Goal: Complete application form: Complete application form

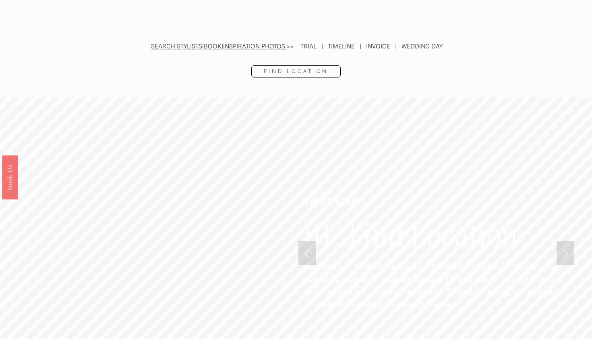
scroll to position [1848, 0]
click at [259, 43] on link "INSPIRATION PHOTOS" at bounding box center [254, 46] width 62 height 7
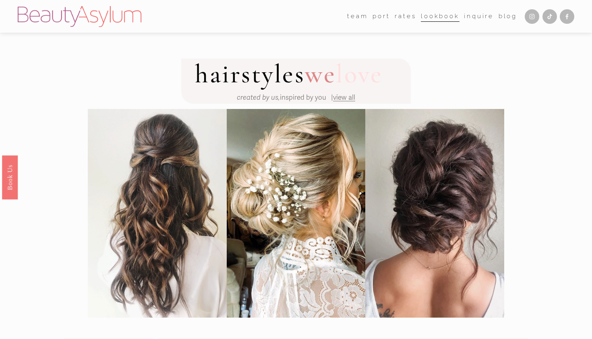
click at [482, 15] on link "Inquire" at bounding box center [479, 16] width 30 height 12
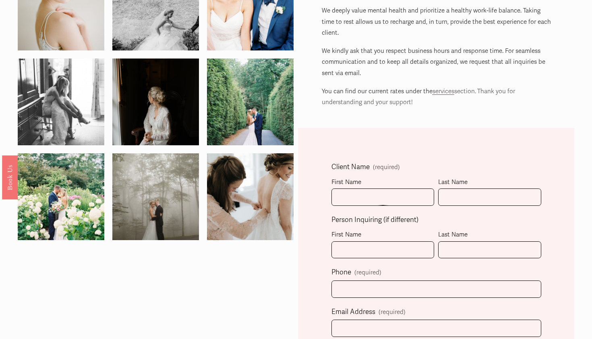
scroll to position [99, 0]
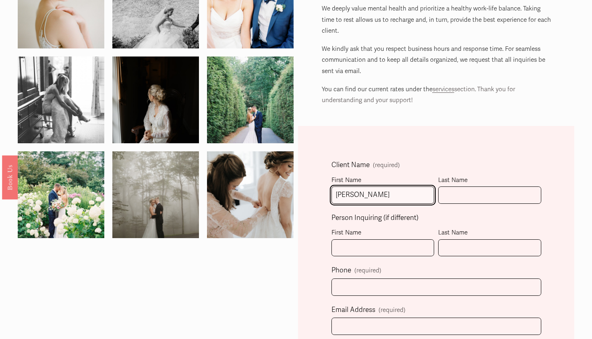
type input "[PERSON_NAME]"
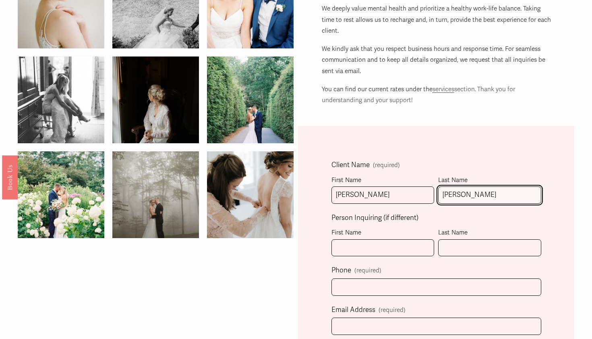
type input "[PERSON_NAME]"
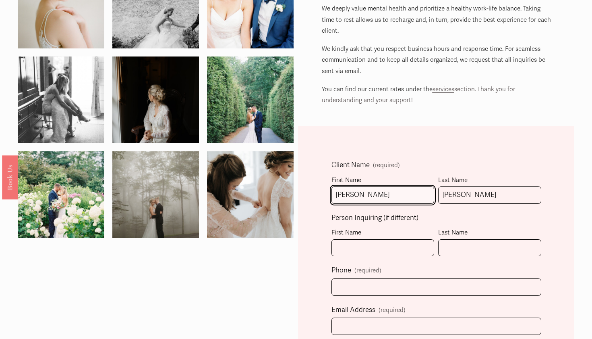
click at [352, 196] on input "Bethany" at bounding box center [383, 194] width 103 height 17
type input "Kathy"
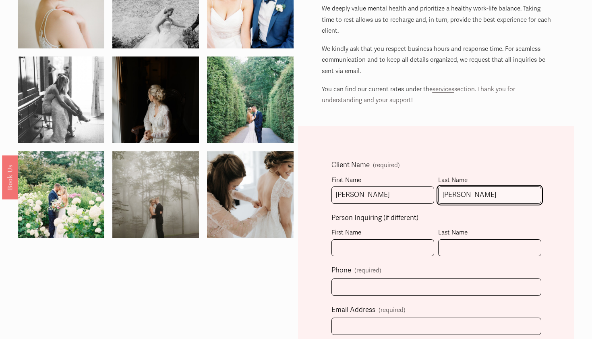
click at [467, 192] on input "Crispell" at bounding box center [489, 194] width 103 height 17
type input "Blackburn"
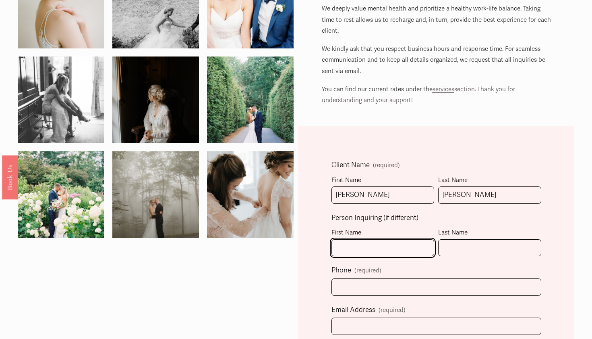
click at [388, 245] on input "First Name" at bounding box center [383, 247] width 103 height 17
type input "Bethany"
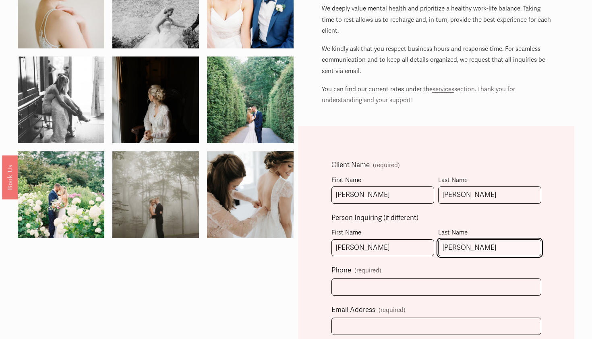
type input "Crispell"
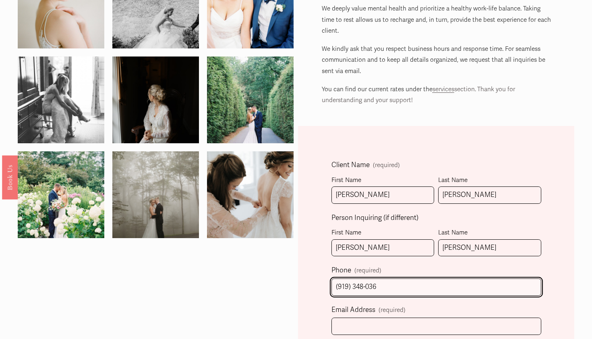
type input "(919) 348-0368"
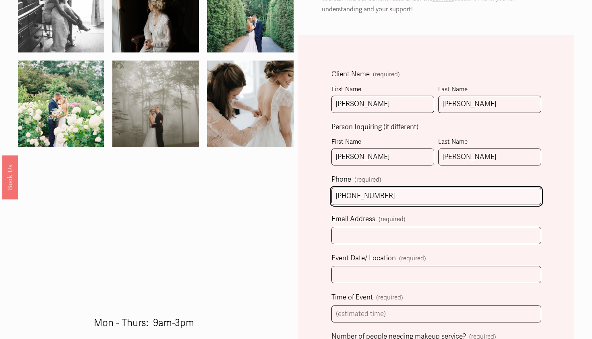
scroll to position [192, 0]
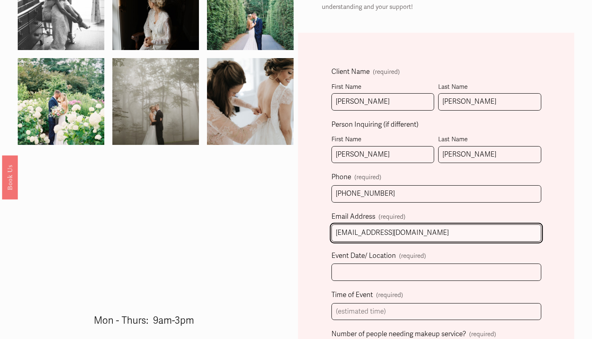
type input "bethanycrispell@gmail.com"
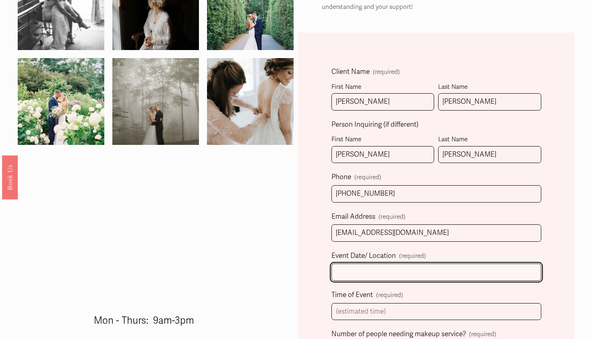
click at [357, 271] on input "Event Date/ Location (required)" at bounding box center [437, 271] width 210 height 17
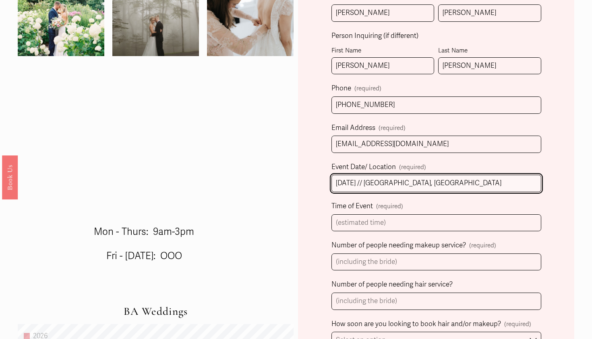
scroll to position [304, 0]
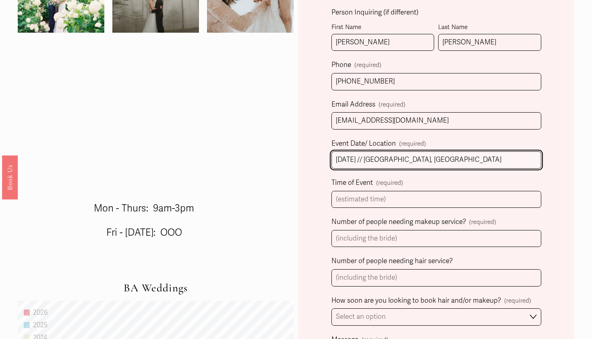
type input "November 8th, 2025 // West Jefferson, NC"
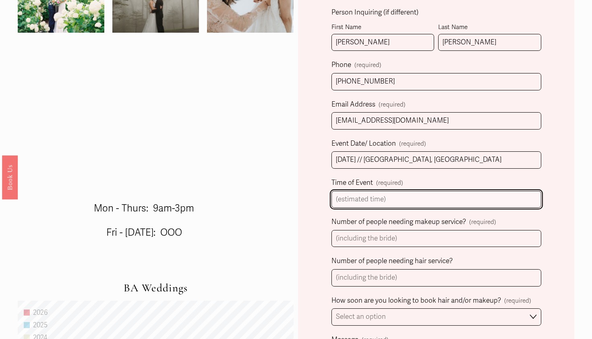
click at [355, 197] on input "Time of Event (required)" at bounding box center [437, 199] width 210 height 17
type input "2"
type input "3:30 PM"
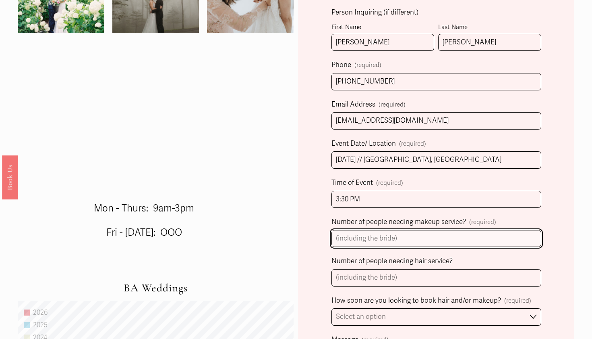
click at [364, 233] on input "Number of people needing makeup service? (required)" at bounding box center [437, 238] width 210 height 17
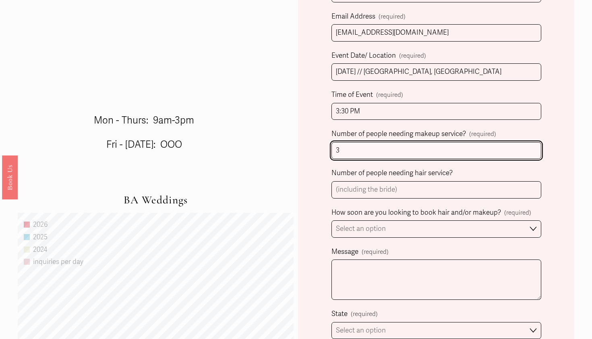
scroll to position [403, 0]
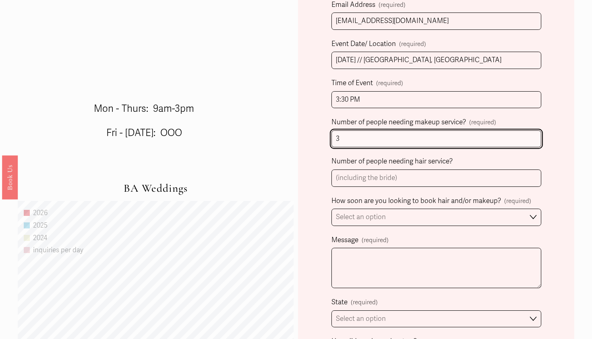
type input "3"
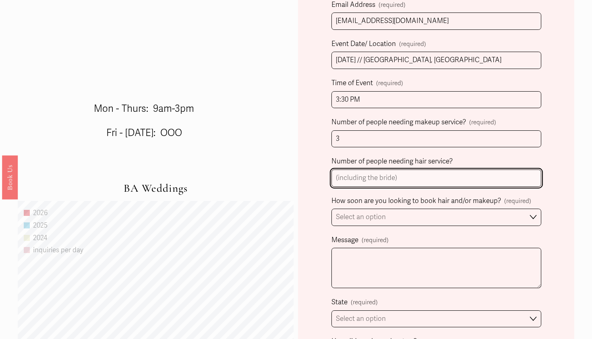
click at [373, 177] on input "Number of people needing hair service?" at bounding box center [437, 177] width 210 height 17
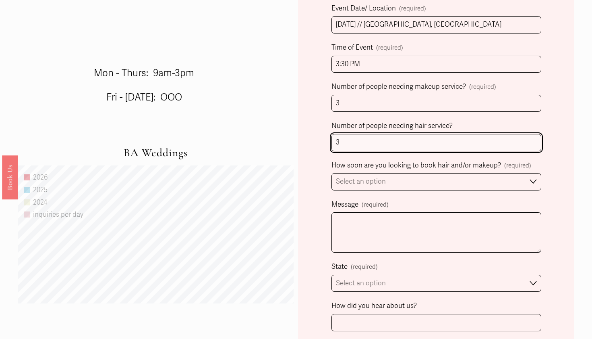
scroll to position [447, 0]
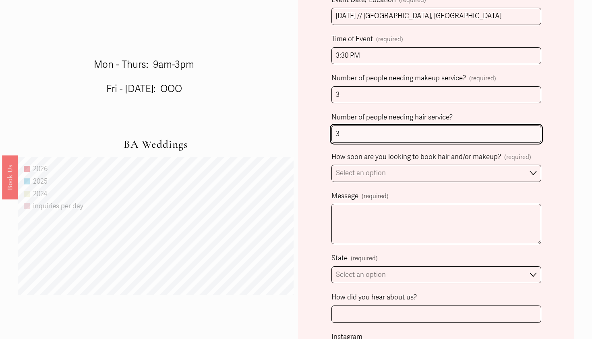
type input "3"
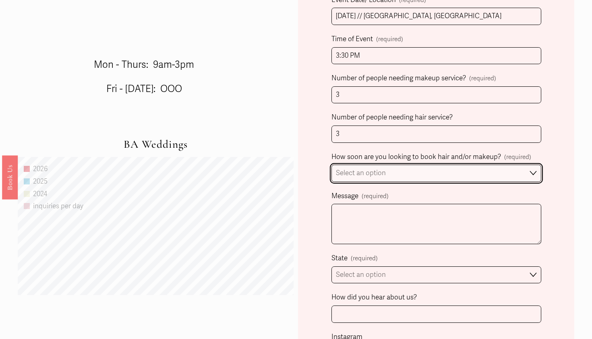
select select "Immediately"
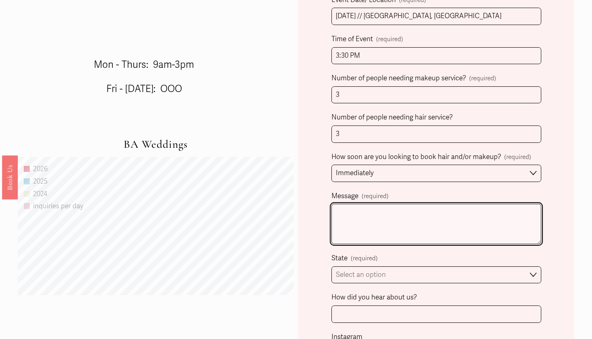
click at [380, 221] on textarea "Message (required)" at bounding box center [437, 224] width 210 height 40
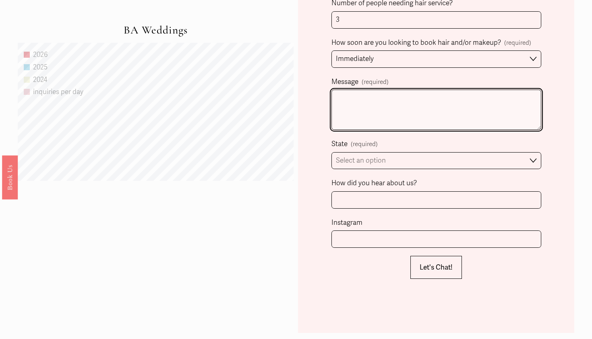
scroll to position [563, 0]
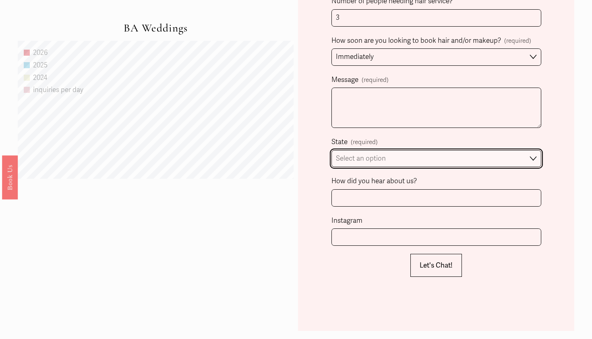
select select "Charlotte, NC"
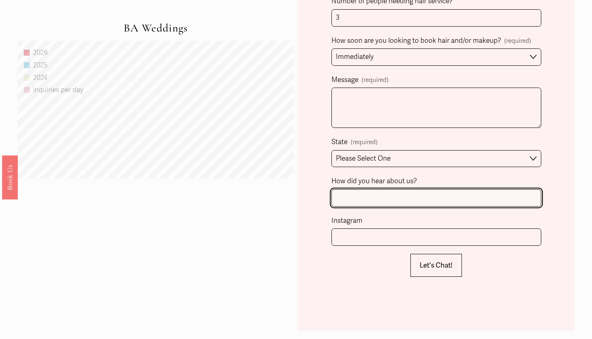
click at [366, 193] on input "How did you hear about us?" at bounding box center [437, 197] width 210 height 17
type input "Past Referral"
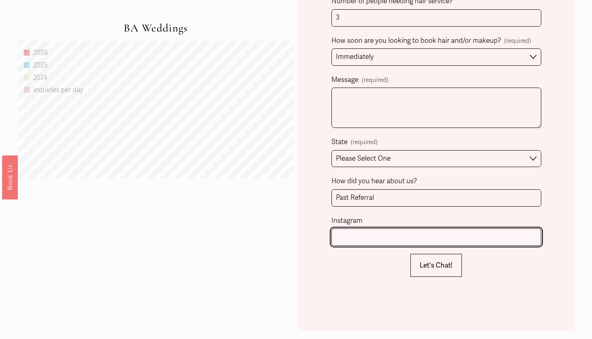
click at [373, 233] on input "Instagram" at bounding box center [437, 236] width 210 height 17
type input "@weddingsbybethany"
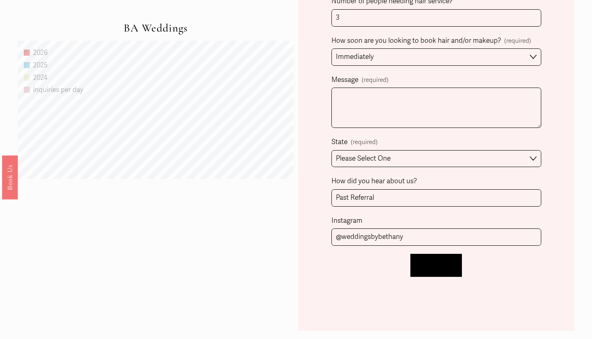
click at [434, 264] on button "Let's Chat! Let's Chat!" at bounding box center [437, 264] width 52 height 23
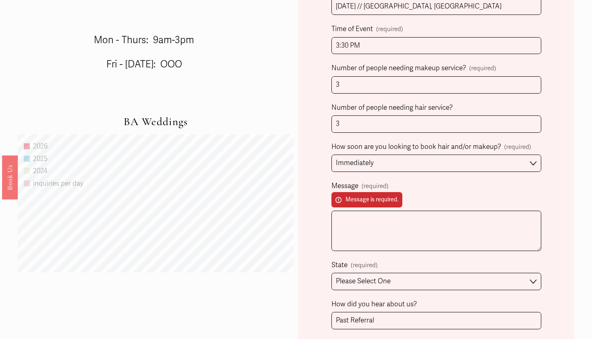
scroll to position [476, 0]
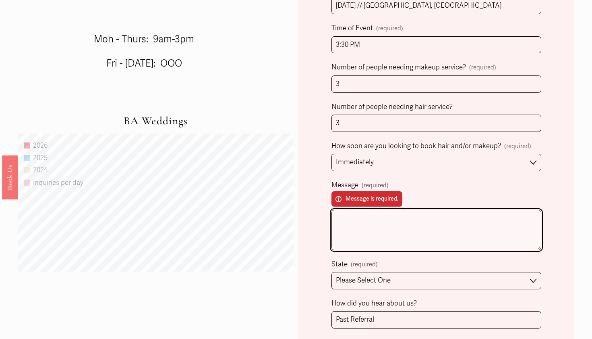
click at [366, 231] on textarea "Message (required) Message is required." at bounding box center [437, 230] width 210 height 40
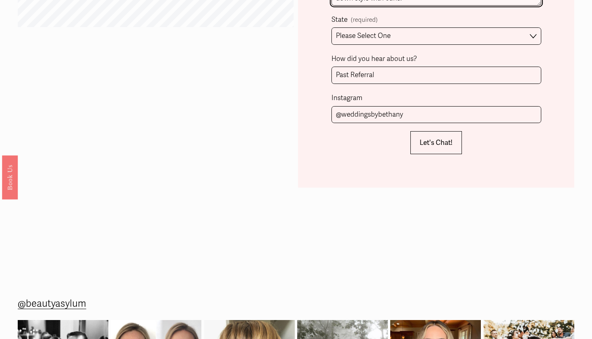
scroll to position [749, 0]
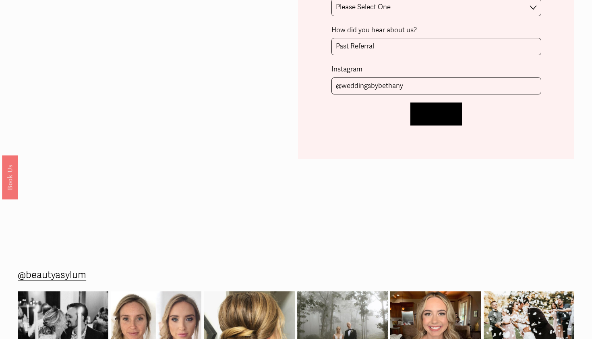
type textarea "Last minute booking for me! Sweet bride in her 60s looking for soft glam and a …"
click at [430, 110] on span "Let's Chat!" at bounding box center [436, 114] width 33 height 8
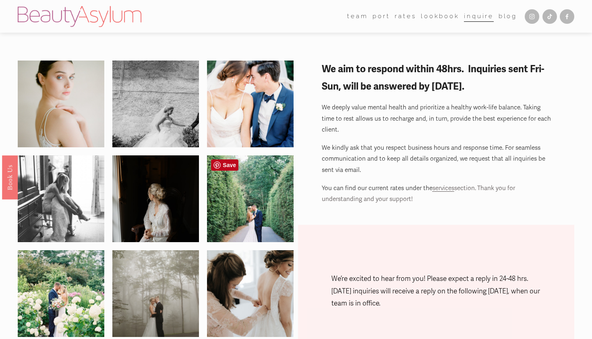
scroll to position [0, 0]
